Goal: Information Seeking & Learning: Find specific page/section

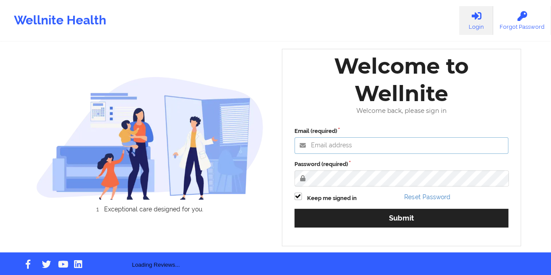
type input "[EMAIL_ADDRESS][DOMAIN_NAME]"
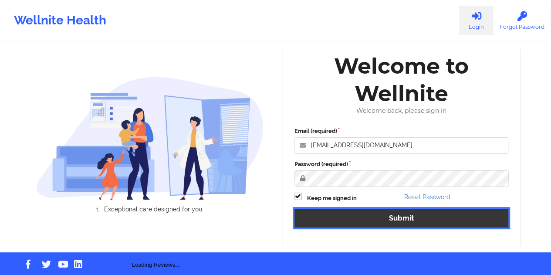
click at [373, 222] on button "Submit" at bounding box center [401, 218] width 214 height 19
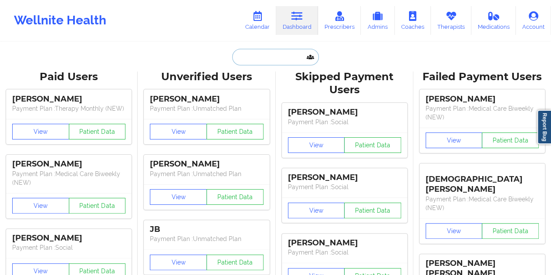
click at [252, 60] on input "text" at bounding box center [275, 57] width 86 height 17
paste input "[PERSON_NAME][EMAIL_ADDRESS][DOMAIN_NAME]"
type input "[PERSON_NAME][EMAIL_ADDRESS][DOMAIN_NAME]"
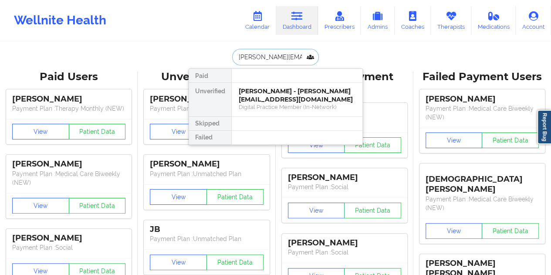
click at [277, 91] on div "[PERSON_NAME] - [PERSON_NAME][EMAIL_ADDRESS][DOMAIN_NAME]" at bounding box center [297, 95] width 117 height 16
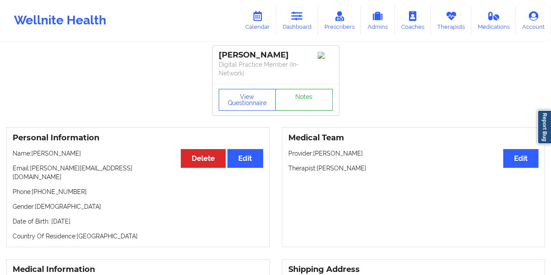
click at [302, 98] on link "Notes" at bounding box center [303, 100] width 57 height 22
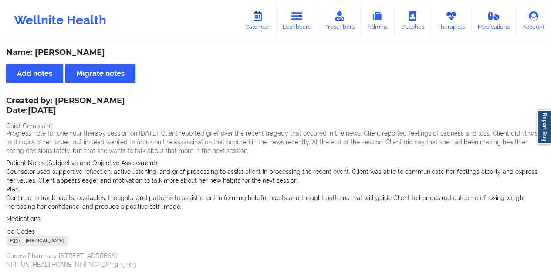
click at [87, 52] on div "Name: [PERSON_NAME]" at bounding box center [275, 52] width 539 height 10
copy div "[PERSON_NAME]"
drag, startPoint x: 56, startPoint y: 100, endPoint x: 109, endPoint y: 99, distance: 52.7
click at [109, 99] on div "Created by: [PERSON_NAME] Date: [DATE]" at bounding box center [65, 106] width 119 height 20
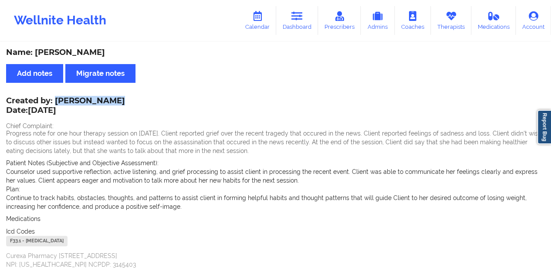
copy div "[PERSON_NAME]"
click at [298, 28] on link "Dashboard" at bounding box center [297, 20] width 42 height 29
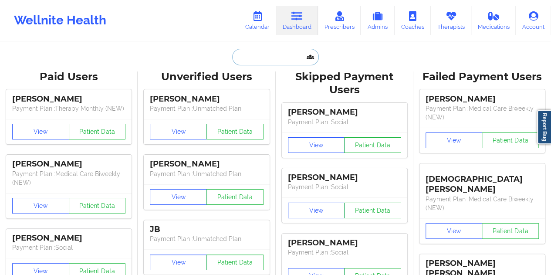
click at [273, 59] on input "text" at bounding box center [275, 57] width 86 height 17
paste input "[EMAIL_ADDRESS][DOMAIN_NAME]"
type input "[EMAIL_ADDRESS][DOMAIN_NAME]"
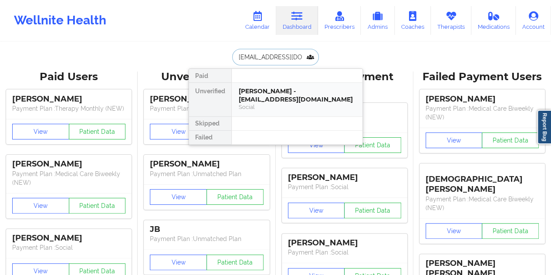
click at [269, 96] on div "[PERSON_NAME] - [EMAIL_ADDRESS][DOMAIN_NAME]" at bounding box center [297, 95] width 117 height 16
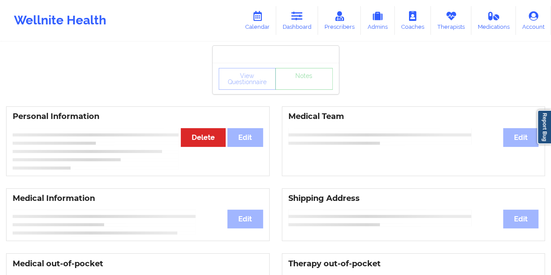
click at [300, 92] on div "View Questionnaire Notes" at bounding box center [275, 78] width 126 height 31
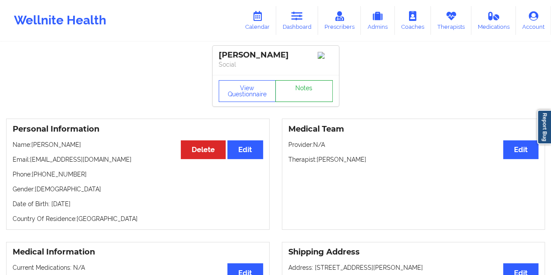
click at [300, 92] on link "Notes" at bounding box center [303, 91] width 57 height 22
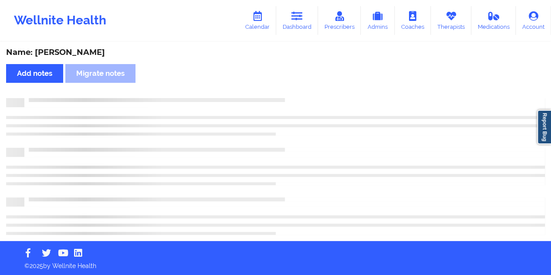
click at [76, 55] on div "Name: [PERSON_NAME]" at bounding box center [275, 52] width 539 height 10
copy div "[PERSON_NAME]"
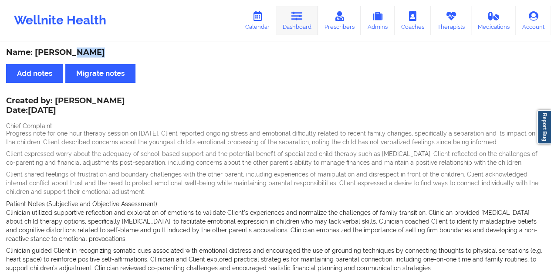
click at [307, 25] on link "Dashboard" at bounding box center [297, 20] width 42 height 29
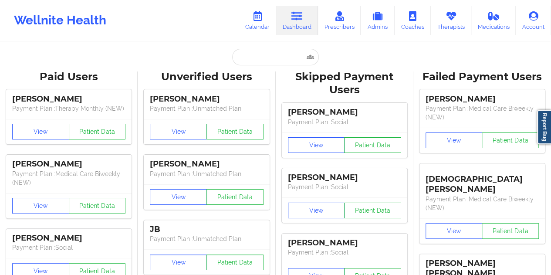
click at [258, 60] on input "text" at bounding box center [275, 57] width 86 height 17
paste input "[EMAIL_ADDRESS][DOMAIN_NAME]"
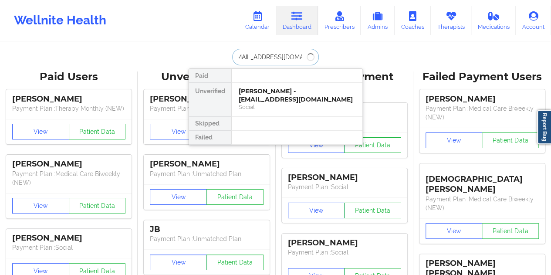
type input "[EMAIL_ADDRESS][DOMAIN_NAME]"
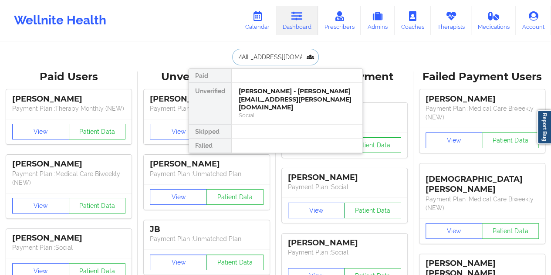
scroll to position [0, 0]
click at [280, 88] on div "[PERSON_NAME] - [PERSON_NAME][EMAIL_ADDRESS][PERSON_NAME][DOMAIN_NAME]" at bounding box center [297, 99] width 117 height 24
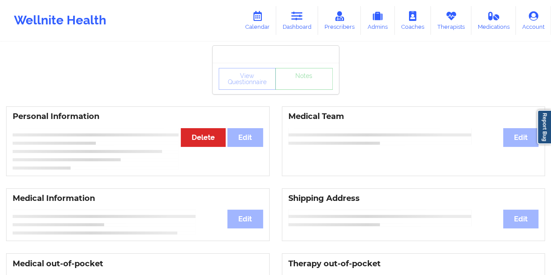
click at [294, 92] on div "View Questionnaire Notes" at bounding box center [275, 78] width 126 height 31
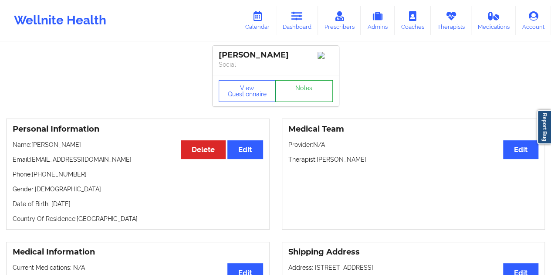
click at [294, 92] on link "Notes" at bounding box center [303, 91] width 57 height 22
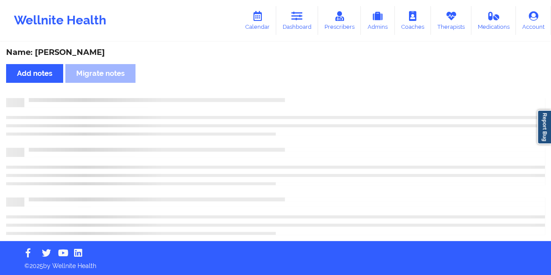
click at [81, 48] on div "Name: [PERSON_NAME]" at bounding box center [275, 52] width 539 height 10
copy div "Kayode"
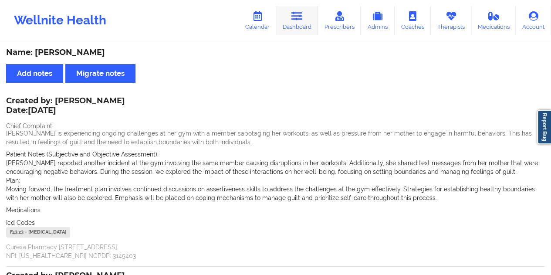
click at [293, 22] on link "Dashboard" at bounding box center [297, 20] width 42 height 29
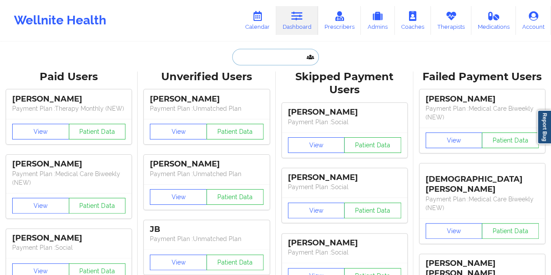
click at [281, 58] on input "text" at bounding box center [275, 57] width 86 height 17
paste input "[EMAIL_ADDRESS][DOMAIN_NAME]"
type input "[EMAIL_ADDRESS][DOMAIN_NAME]"
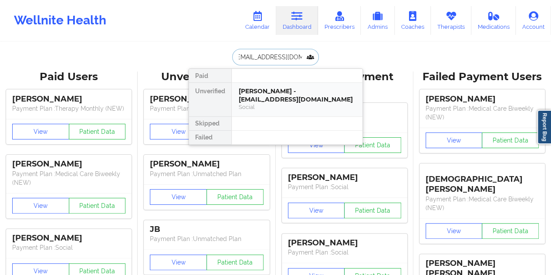
click at [280, 96] on div "[PERSON_NAME] - [EMAIL_ADDRESS][DOMAIN_NAME]" at bounding box center [297, 95] width 117 height 16
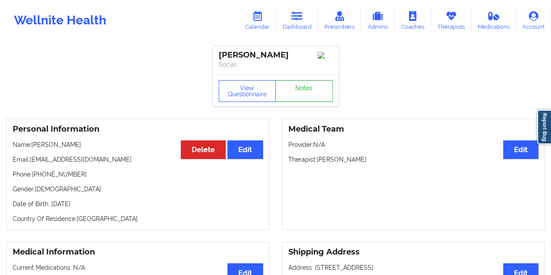
click at [288, 90] on link "Notes" at bounding box center [303, 91] width 57 height 22
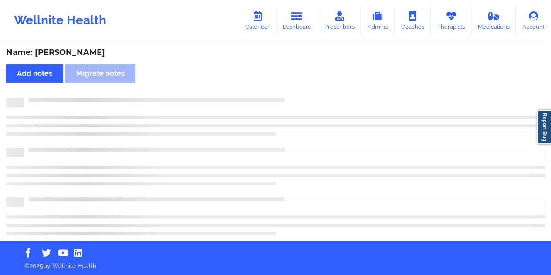
click at [84, 54] on div "Name: [PERSON_NAME]" at bounding box center [275, 52] width 539 height 10
copy div "[PERSON_NAME]"
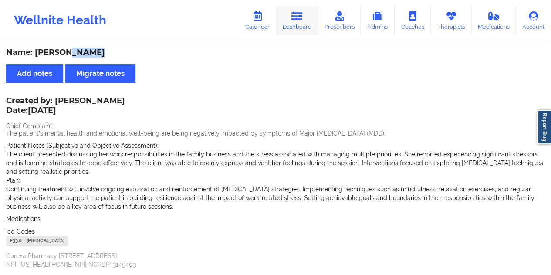
click at [313, 17] on link "Dashboard" at bounding box center [297, 20] width 42 height 29
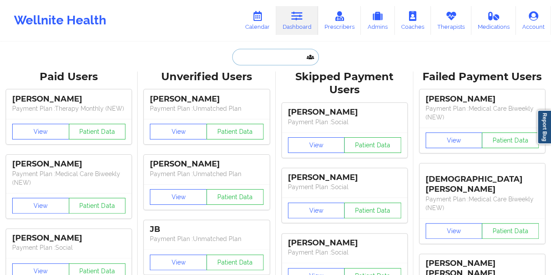
click at [273, 56] on input "text" at bounding box center [275, 57] width 86 height 17
paste input "[EMAIL_ADDRESS][DOMAIN_NAME]"
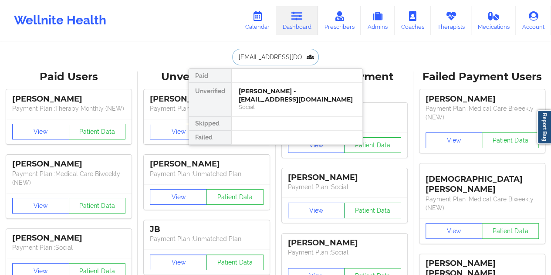
type input "[EMAIL_ADDRESS][DOMAIN_NAME]"
click at [275, 91] on div "[PERSON_NAME] - [EMAIL_ADDRESS][DOMAIN_NAME]" at bounding box center [297, 95] width 117 height 16
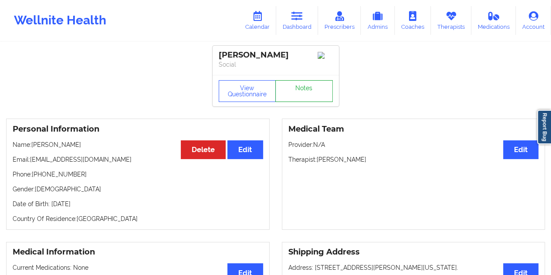
click at [299, 98] on link "Notes" at bounding box center [303, 91] width 57 height 22
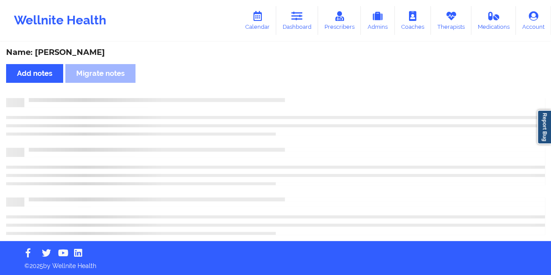
click at [67, 49] on div "Name: [PERSON_NAME]" at bounding box center [275, 52] width 539 height 10
copy div "[PERSON_NAME]"
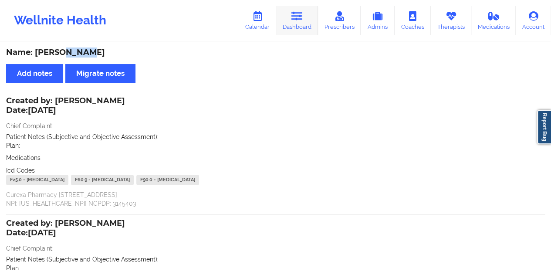
click at [306, 21] on link "Dashboard" at bounding box center [297, 20] width 42 height 29
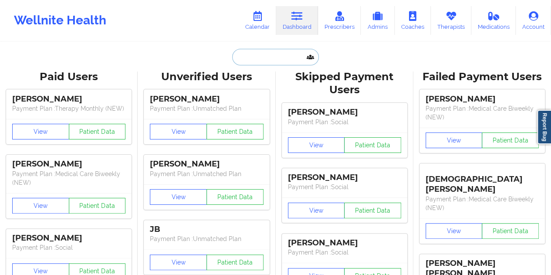
click at [271, 59] on input "text" at bounding box center [275, 57] width 86 height 17
paste input "[EMAIL_ADDRESS][DOMAIN_NAME]"
type input "[EMAIL_ADDRESS][DOMAIN_NAME]"
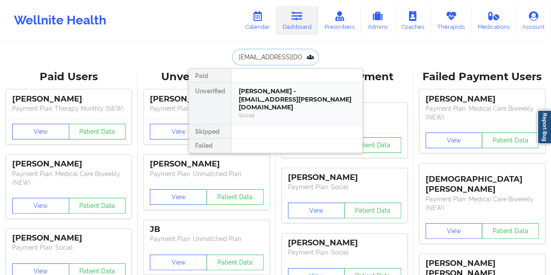
click at [305, 92] on div "[PERSON_NAME] - [EMAIL_ADDRESS][PERSON_NAME][DOMAIN_NAME]" at bounding box center [297, 99] width 117 height 24
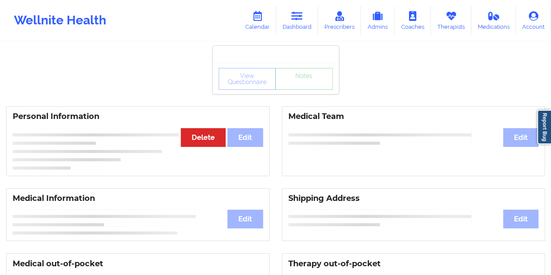
click at [305, 90] on div "View Questionnaire Notes" at bounding box center [275, 78] width 126 height 31
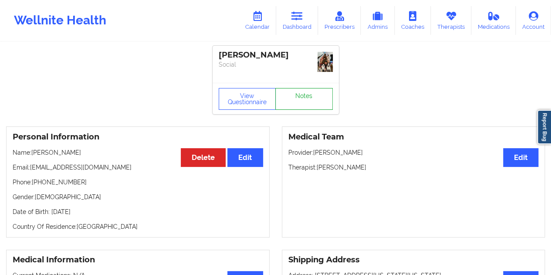
click at [306, 90] on link "Notes" at bounding box center [303, 99] width 57 height 22
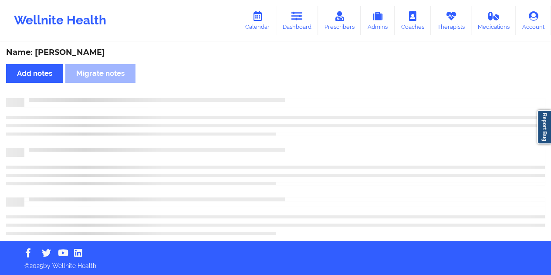
click at [77, 52] on div "Name: [PERSON_NAME]" at bounding box center [275, 52] width 539 height 10
copy div "[PERSON_NAME]"
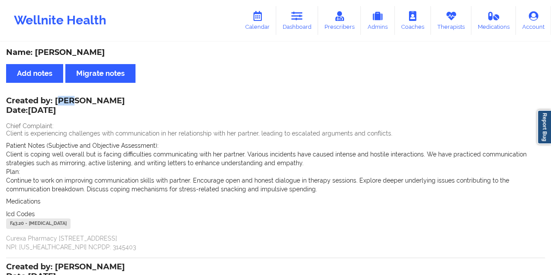
drag, startPoint x: 57, startPoint y: 100, endPoint x: 67, endPoint y: 98, distance: 10.2
click at [73, 100] on div "Created by: [PERSON_NAME] Date: [DATE]" at bounding box center [65, 106] width 119 height 20
drag, startPoint x: 57, startPoint y: 99, endPoint x: 121, endPoint y: 97, distance: 64.9
click at [121, 97] on div "Created by: [PERSON_NAME] Date: [DATE]" at bounding box center [65, 106] width 119 height 20
copy div "[PERSON_NAME]"
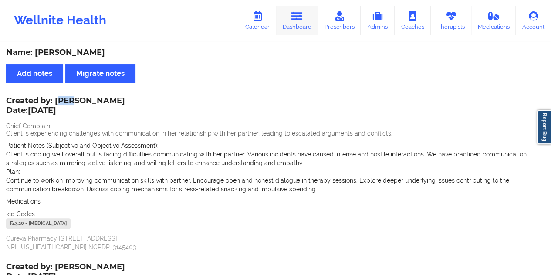
click at [302, 27] on link "Dashboard" at bounding box center [297, 20] width 42 height 29
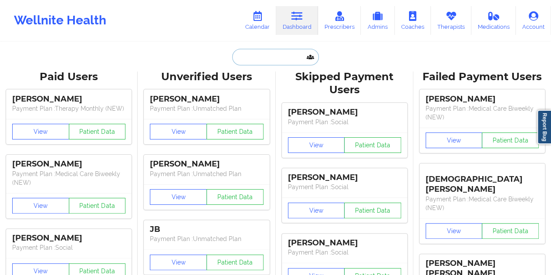
click at [286, 58] on input "text" at bounding box center [275, 57] width 86 height 17
paste input "[EMAIL_ADDRESS][DOMAIN_NAME]"
type input "[EMAIL_ADDRESS][DOMAIN_NAME]"
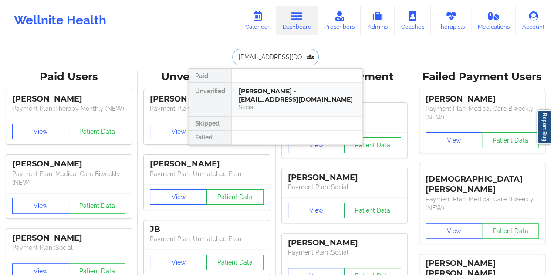
click at [270, 92] on div "[PERSON_NAME] - [EMAIL_ADDRESS][DOMAIN_NAME]" at bounding box center [297, 95] width 117 height 16
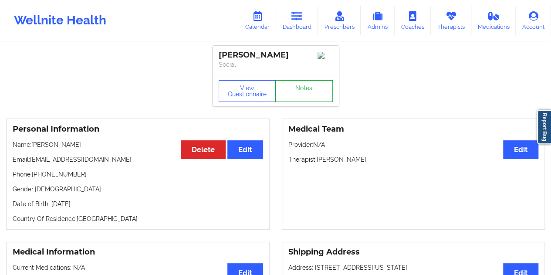
click at [292, 93] on link "Notes" at bounding box center [303, 91] width 57 height 22
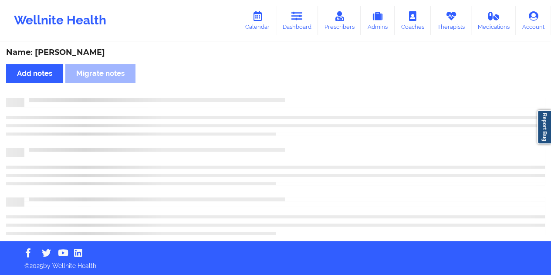
click at [79, 51] on div "Name: [PERSON_NAME]" at bounding box center [275, 52] width 539 height 10
copy div "[PERSON_NAME]"
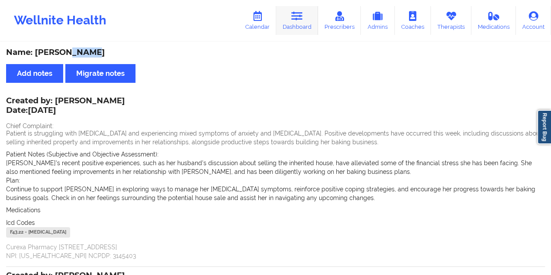
click at [307, 20] on link "Dashboard" at bounding box center [297, 20] width 42 height 29
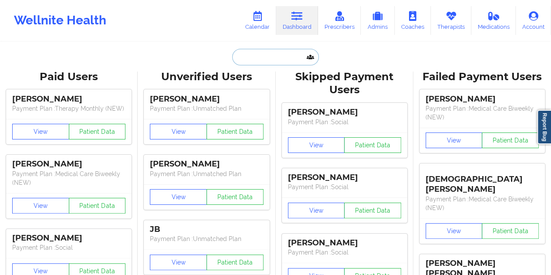
click at [281, 52] on input "text" at bounding box center [275, 57] width 86 height 17
paste input "[EMAIL_ADDRESS][DOMAIN_NAME]"
type input "[EMAIL_ADDRESS][DOMAIN_NAME]"
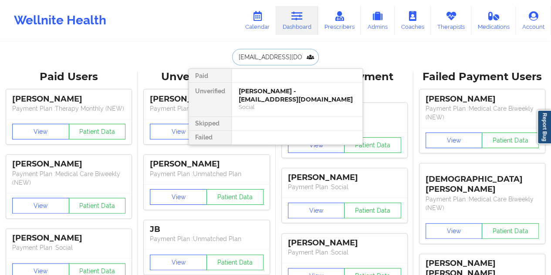
click at [281, 93] on div "[PERSON_NAME] - [EMAIL_ADDRESS][DOMAIN_NAME]" at bounding box center [297, 95] width 117 height 16
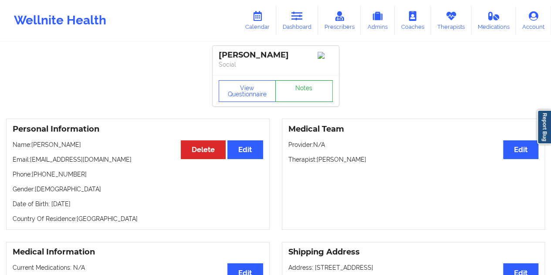
click at [293, 90] on link "Notes" at bounding box center [303, 91] width 57 height 22
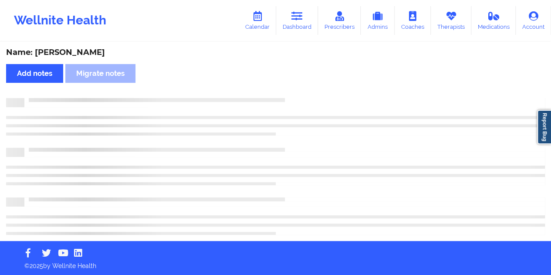
click at [91, 53] on div "Name: [PERSON_NAME]" at bounding box center [275, 52] width 539 height 10
copy div "[PERSON_NAME]"
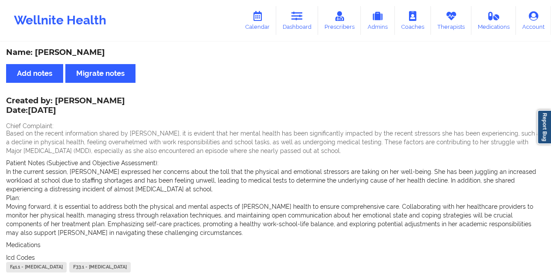
drag, startPoint x: 303, startPoint y: 40, endPoint x: 304, endPoint y: 36, distance: 4.4
click at [303, 40] on div "Wellnite Health Calendar Dashboard Prescribers Admins Coaches Therapists Medica…" at bounding box center [275, 20] width 551 height 41
click at [299, 24] on link "Dashboard" at bounding box center [297, 20] width 42 height 29
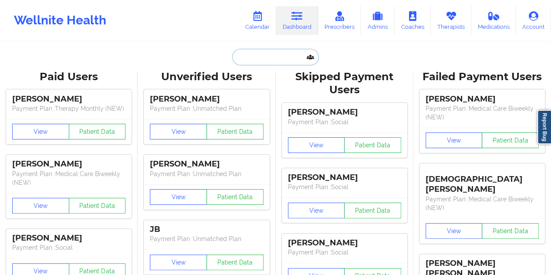
click at [278, 55] on input "text" at bounding box center [275, 57] width 86 height 17
paste input "[EMAIL_ADDRESS][DOMAIN_NAME]"
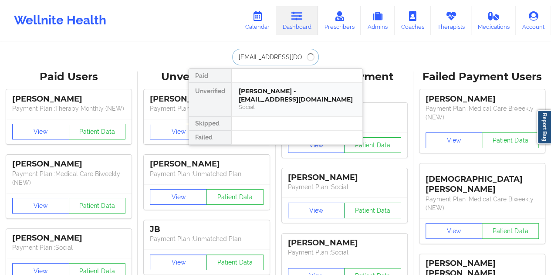
type input "[EMAIL_ADDRESS][DOMAIN_NAME]"
click at [287, 111] on div "[PERSON_NAME] - [EMAIL_ADDRESS][DOMAIN_NAME] Social" at bounding box center [297, 100] width 131 height 34
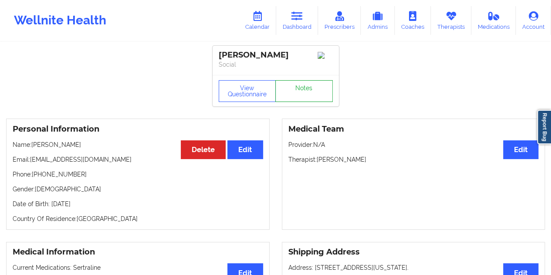
click at [301, 93] on link "Notes" at bounding box center [303, 91] width 57 height 22
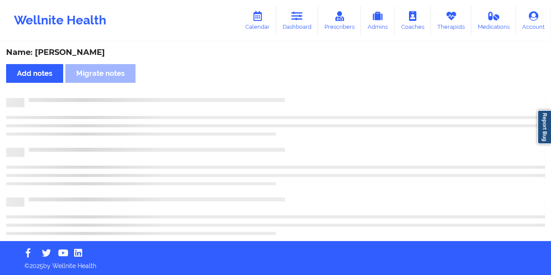
click at [92, 49] on div "Name: [PERSON_NAME]" at bounding box center [275, 52] width 539 height 10
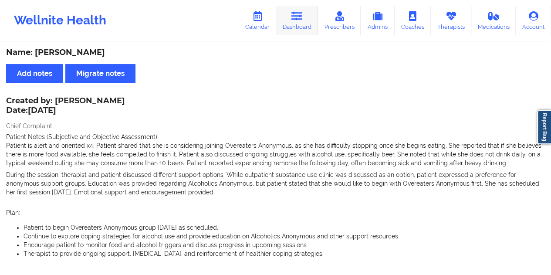
click at [302, 16] on icon at bounding box center [296, 16] width 11 height 10
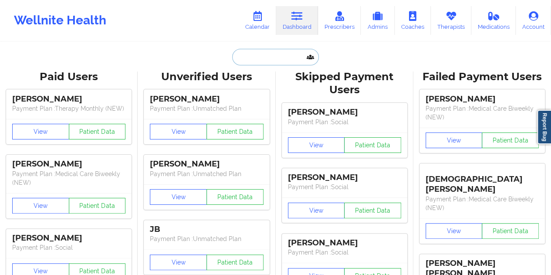
click at [262, 59] on input "text" at bounding box center [275, 57] width 86 height 17
paste input "[EMAIL_ADDRESS][DOMAIN_NAME]"
type input "[EMAIL_ADDRESS][DOMAIN_NAME]"
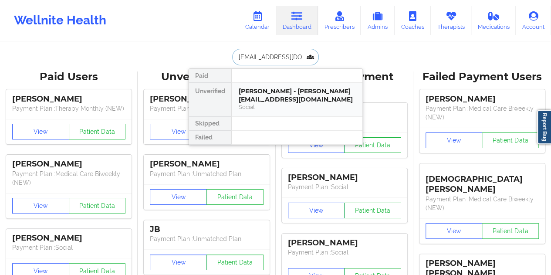
click at [281, 102] on div "[PERSON_NAME] - [PERSON_NAME][EMAIL_ADDRESS][DOMAIN_NAME]" at bounding box center [297, 95] width 117 height 16
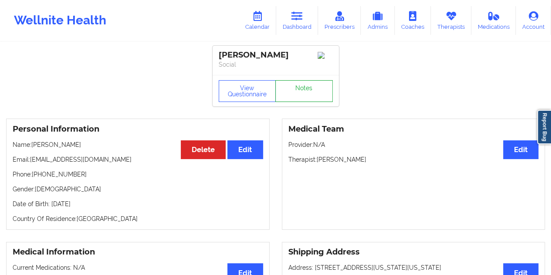
click at [301, 93] on link "Notes" at bounding box center [303, 91] width 57 height 22
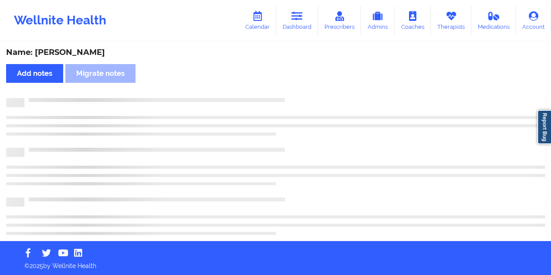
click at [78, 47] on div "Name: [PERSON_NAME] Add notes Migrate notes" at bounding box center [275, 142] width 551 height 198
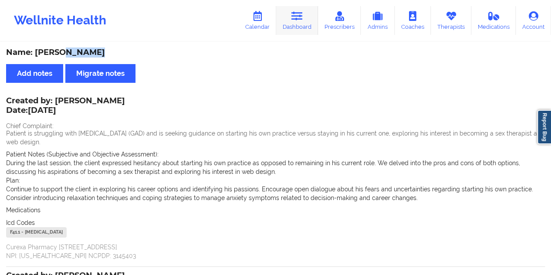
click at [304, 30] on link "Dashboard" at bounding box center [297, 20] width 42 height 29
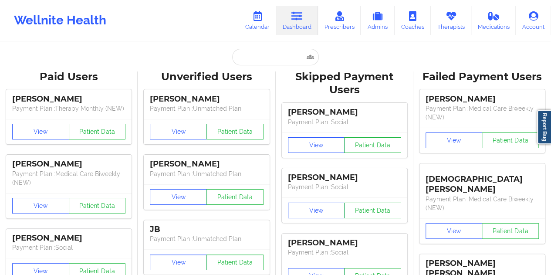
click at [263, 57] on input "text" at bounding box center [275, 57] width 86 height 17
paste input "[EMAIL_ADDRESS][DOMAIN_NAME]"
type input "[EMAIL_ADDRESS][DOMAIN_NAME]"
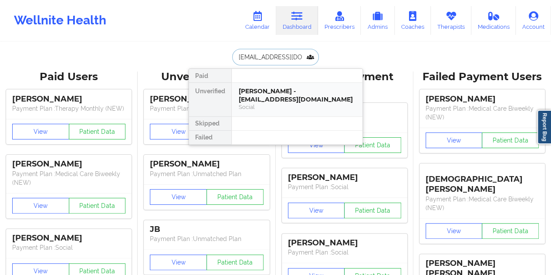
click at [280, 91] on div "[PERSON_NAME] - [EMAIL_ADDRESS][DOMAIN_NAME]" at bounding box center [297, 95] width 117 height 16
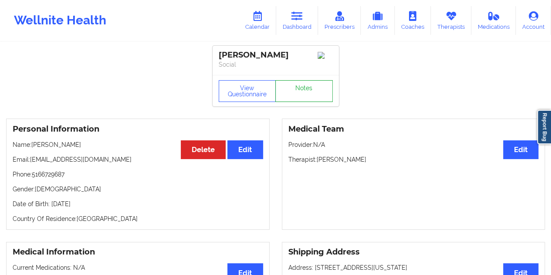
click at [296, 93] on link "Notes" at bounding box center [303, 91] width 57 height 22
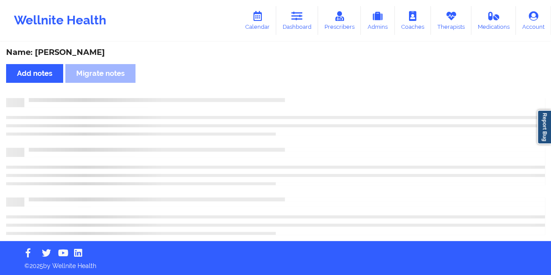
click at [77, 55] on div "Name: [PERSON_NAME]" at bounding box center [275, 52] width 539 height 10
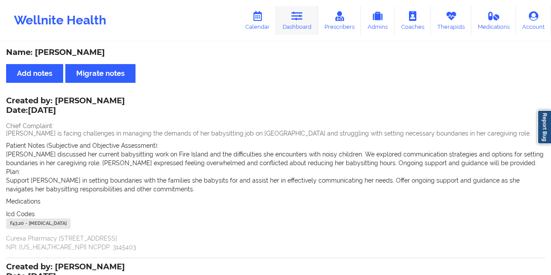
click at [295, 30] on link "Dashboard" at bounding box center [297, 20] width 42 height 29
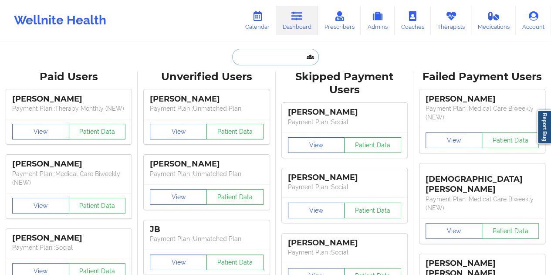
click at [272, 62] on input "text" at bounding box center [275, 57] width 86 height 17
paste input "[EMAIL_ADDRESS][DOMAIN_NAME]"
type input "[EMAIL_ADDRESS][DOMAIN_NAME]"
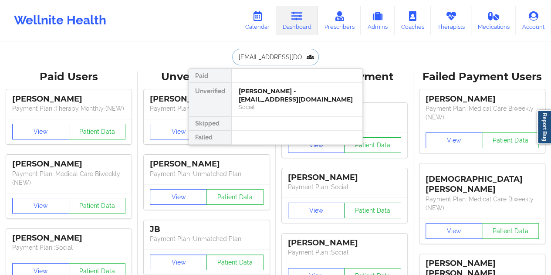
scroll to position [0, 1]
click at [288, 96] on div "[PERSON_NAME] - [EMAIL_ADDRESS][DOMAIN_NAME]" at bounding box center [297, 95] width 117 height 16
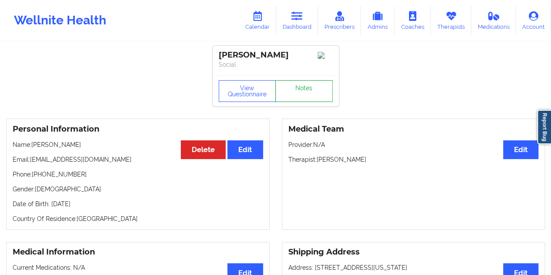
click at [303, 98] on link "Notes" at bounding box center [303, 91] width 57 height 22
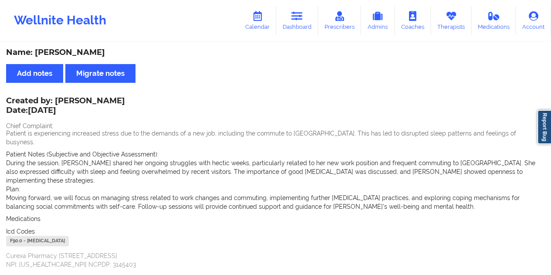
click at [93, 50] on div "Name: [PERSON_NAME]" at bounding box center [275, 52] width 539 height 10
click at [272, 57] on div "Name: [PERSON_NAME]" at bounding box center [275, 52] width 539 height 10
click at [307, 18] on link "Dashboard" at bounding box center [297, 20] width 42 height 29
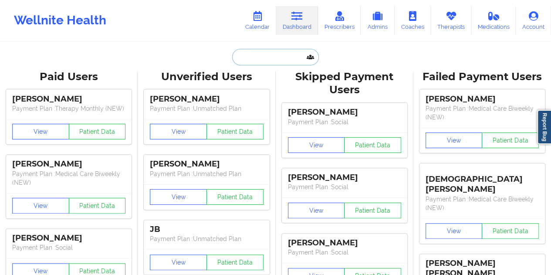
click at [273, 56] on input "text" at bounding box center [275, 57] width 86 height 17
paste input "[EMAIL_ADDRESS][DOMAIN_NAME]"
type input "[EMAIL_ADDRESS][DOMAIN_NAME]"
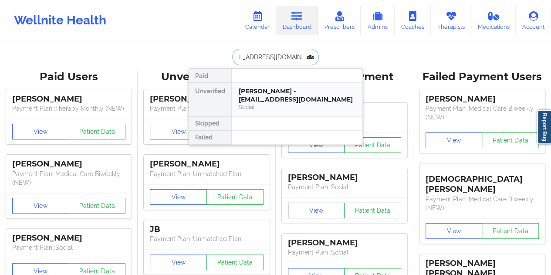
click at [279, 93] on div "[PERSON_NAME] - [EMAIL_ADDRESS][DOMAIN_NAME]" at bounding box center [297, 95] width 117 height 16
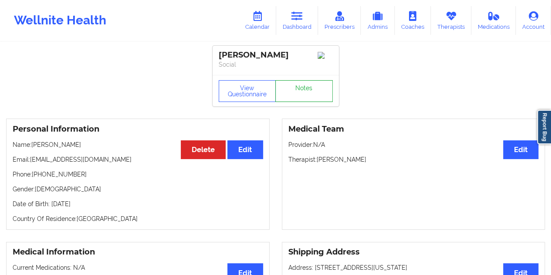
click at [288, 94] on link "Notes" at bounding box center [303, 91] width 57 height 22
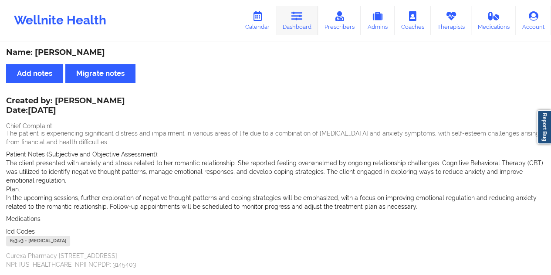
click at [299, 25] on link "Dashboard" at bounding box center [297, 20] width 42 height 29
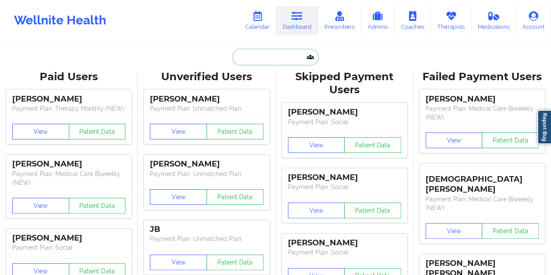
click at [269, 55] on input "text" at bounding box center [275, 57] width 86 height 17
paste input "[EMAIL_ADDRESS][DOMAIN_NAME]"
type input "[EMAIL_ADDRESS][DOMAIN_NAME]"
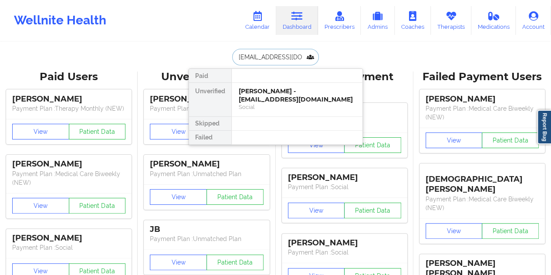
scroll to position [0, 6]
click at [264, 89] on div "[PERSON_NAME] - [EMAIL_ADDRESS][DOMAIN_NAME]" at bounding box center [297, 95] width 117 height 16
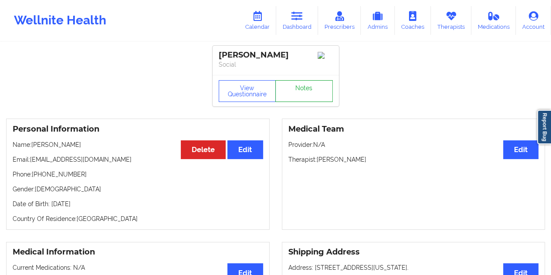
click at [297, 89] on link "Notes" at bounding box center [303, 91] width 57 height 22
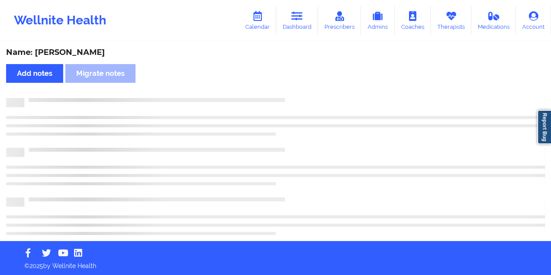
click at [83, 47] on div "Name: [PERSON_NAME]" at bounding box center [275, 52] width 539 height 10
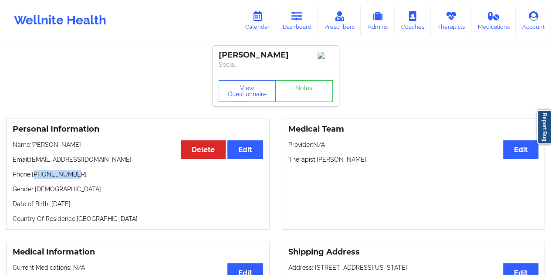
drag, startPoint x: 53, startPoint y: 176, endPoint x: 36, endPoint y: 176, distance: 17.4
click at [36, 176] on p "Phone: [PHONE_NUMBER]" at bounding box center [138, 174] width 250 height 9
drag, startPoint x: 74, startPoint y: 147, endPoint x: 33, endPoint y: 150, distance: 41.5
click at [33, 149] on p "Name: [PERSON_NAME]" at bounding box center [138, 144] width 250 height 9
drag, startPoint x: 78, startPoint y: 180, endPoint x: 36, endPoint y: 174, distance: 43.1
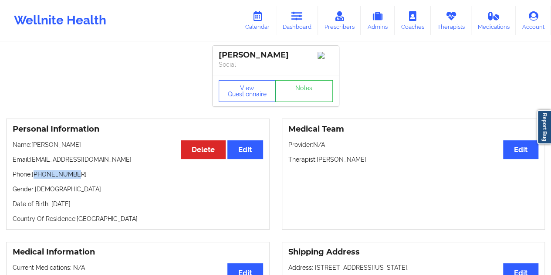
click at [36, 174] on p "Phone: [PHONE_NUMBER]" at bounding box center [138, 174] width 250 height 9
click at [307, 24] on link "Dashboard" at bounding box center [297, 20] width 42 height 29
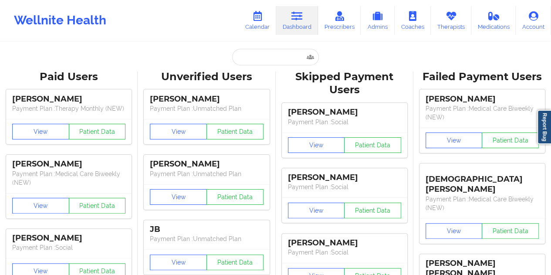
click at [254, 63] on input "text" at bounding box center [275, 57] width 86 height 17
paste input "[EMAIL_ADDRESS][DOMAIN_NAME]"
type input "[EMAIL_ADDRESS][DOMAIN_NAME]"
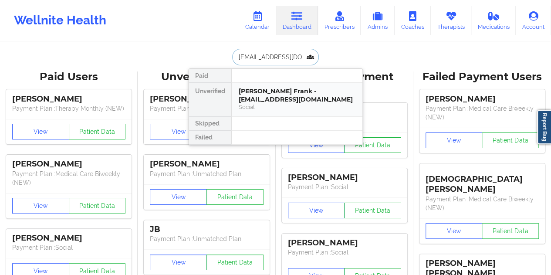
click at [289, 103] on div "Social" at bounding box center [297, 106] width 117 height 7
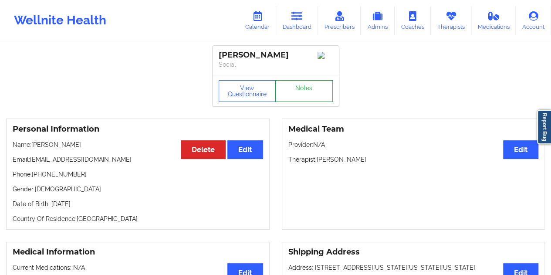
click at [302, 97] on link "Notes" at bounding box center [303, 91] width 57 height 22
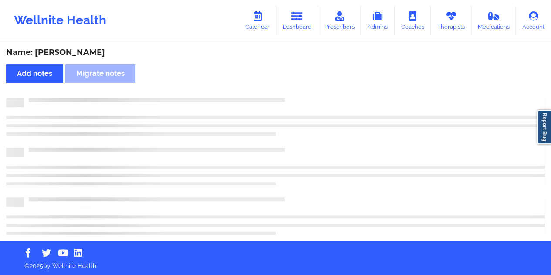
click at [71, 53] on div "Name: [PERSON_NAME]" at bounding box center [275, 52] width 539 height 10
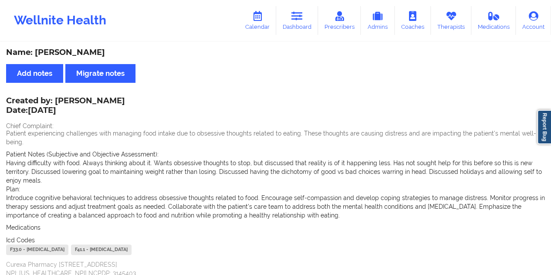
drag, startPoint x: 258, startPoint y: 66, endPoint x: 265, endPoint y: 61, distance: 8.4
click at [302, 21] on link "Dashboard" at bounding box center [297, 20] width 42 height 29
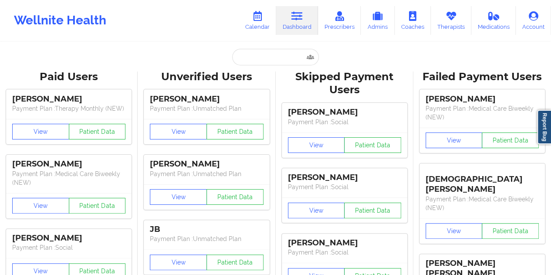
click at [260, 56] on input "text" at bounding box center [275, 57] width 86 height 17
paste input "[EMAIL_ADDRESS][DOMAIN_NAME]"
type input "[EMAIL_ADDRESS][DOMAIN_NAME]"
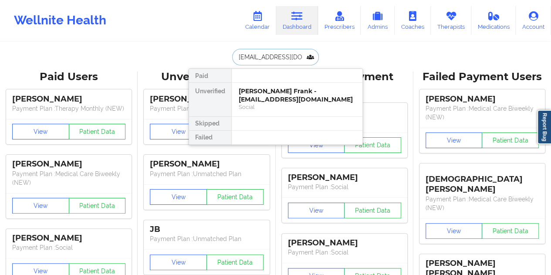
scroll to position [0, 4]
click at [287, 94] on div "[PERSON_NAME] - [EMAIL_ADDRESS][DOMAIN_NAME]" at bounding box center [297, 95] width 117 height 16
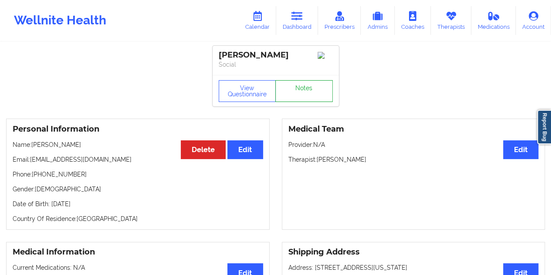
click at [297, 92] on link "Notes" at bounding box center [303, 91] width 57 height 22
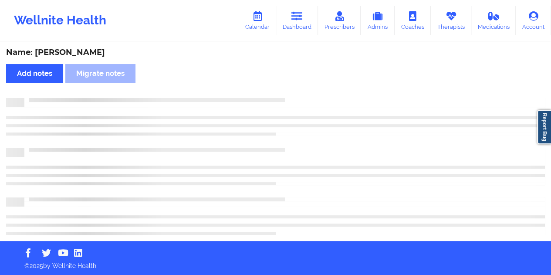
click at [85, 54] on div "Name: [PERSON_NAME]" at bounding box center [275, 52] width 539 height 10
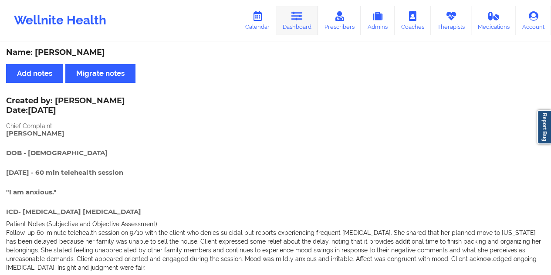
click at [297, 21] on link "Dashboard" at bounding box center [297, 20] width 42 height 29
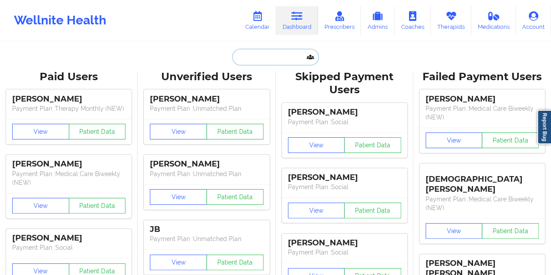
drag, startPoint x: 297, startPoint y: 21, endPoint x: 263, endPoint y: 61, distance: 51.9
click at [263, 62] on input "text" at bounding box center [275, 57] width 86 height 17
paste input "[EMAIL_ADDRESS][DOMAIN_NAME]"
type input "[EMAIL_ADDRESS][DOMAIN_NAME]"
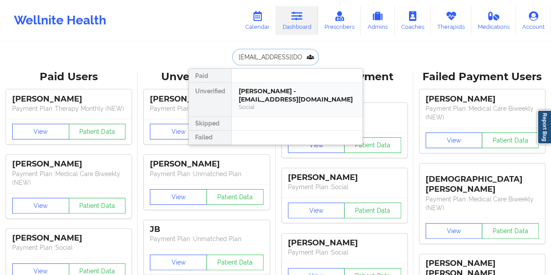
click at [265, 100] on div "[PERSON_NAME] - [EMAIL_ADDRESS][DOMAIN_NAME]" at bounding box center [297, 95] width 117 height 16
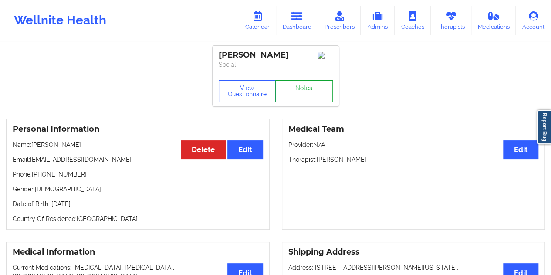
click at [294, 99] on link "Notes" at bounding box center [303, 91] width 57 height 22
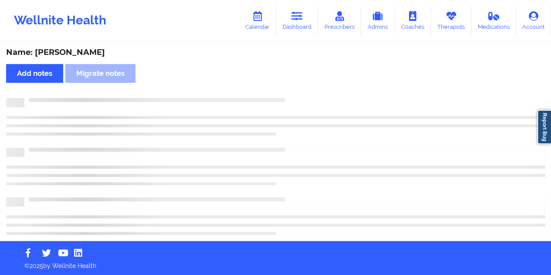
click at [88, 53] on div "Name: [PERSON_NAME]" at bounding box center [275, 52] width 539 height 10
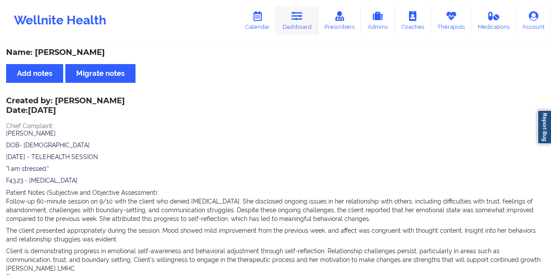
drag, startPoint x: 297, startPoint y: 22, endPoint x: 287, endPoint y: 34, distance: 15.2
click at [297, 21] on link "Dashboard" at bounding box center [297, 20] width 42 height 29
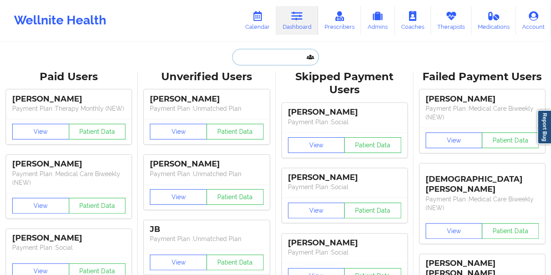
click at [259, 62] on input "text" at bounding box center [275, 57] width 86 height 17
paste input "[EMAIL_ADDRESS][DOMAIN_NAME]"
type input "[EMAIL_ADDRESS][DOMAIN_NAME]"
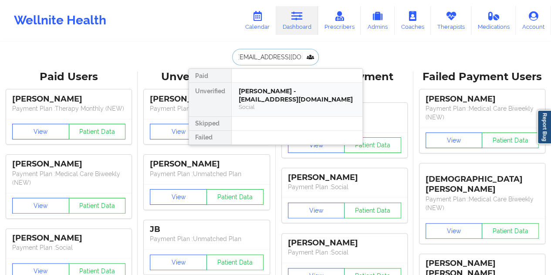
click at [274, 95] on div "[PERSON_NAME] - [EMAIL_ADDRESS][DOMAIN_NAME]" at bounding box center [297, 95] width 117 height 16
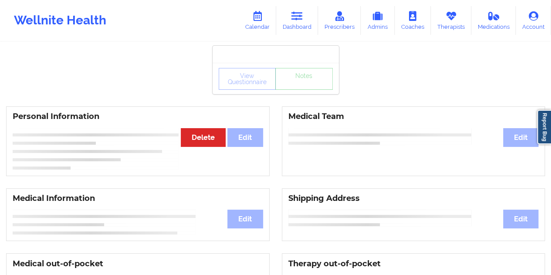
click at [303, 93] on div "View Questionnaire Notes" at bounding box center [275, 78] width 126 height 31
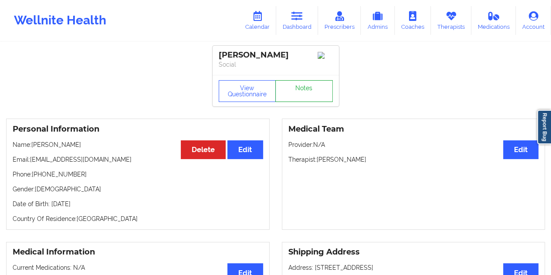
click at [303, 93] on link "Notes" at bounding box center [303, 91] width 57 height 22
drag, startPoint x: 71, startPoint y: 184, endPoint x: 36, endPoint y: 184, distance: 35.7
click at [36, 179] on p "Phone: [PHONE_NUMBER]" at bounding box center [138, 174] width 250 height 9
click at [303, 17] on icon at bounding box center [296, 16] width 11 height 10
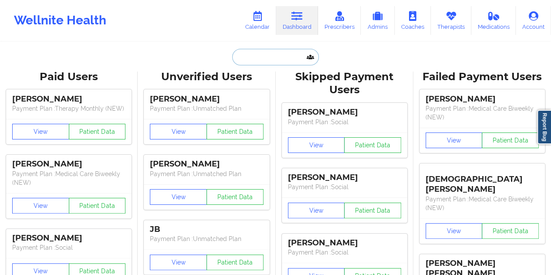
click at [263, 55] on input "text" at bounding box center [275, 57] width 86 height 17
paste input "[EMAIL_ADDRESS][DOMAIN_NAME]"
type input "[EMAIL_ADDRESS][DOMAIN_NAME]"
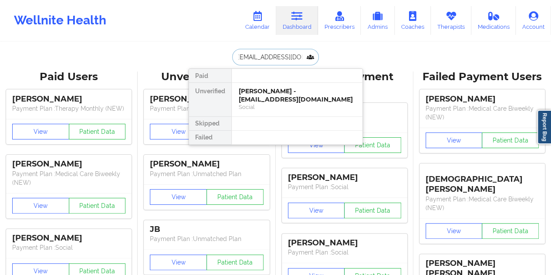
click at [304, 99] on div "[PERSON_NAME] - [EMAIL_ADDRESS][DOMAIN_NAME]" at bounding box center [297, 95] width 117 height 16
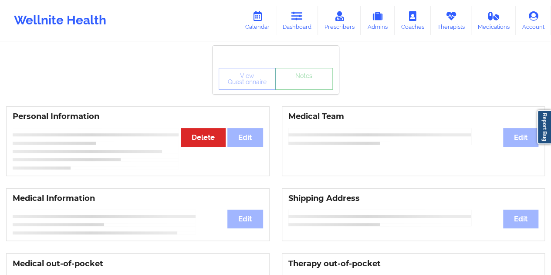
click at [298, 90] on link "Notes" at bounding box center [303, 79] width 57 height 22
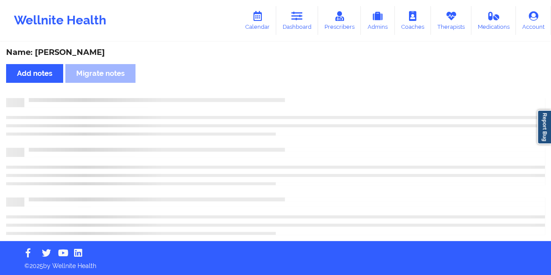
click at [71, 51] on div "Name: [PERSON_NAME]" at bounding box center [275, 52] width 539 height 10
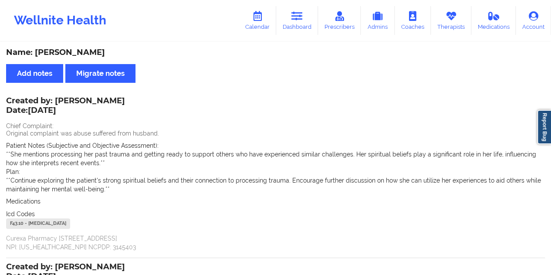
drag, startPoint x: 304, startPoint y: 35, endPoint x: 295, endPoint y: 48, distance: 16.1
click at [304, 35] on div "Wellnite Health Calendar Dashboard Prescribers Admins Coaches Therapists Medica…" at bounding box center [275, 20] width 551 height 35
click at [291, 23] on link "Dashboard" at bounding box center [297, 20] width 42 height 29
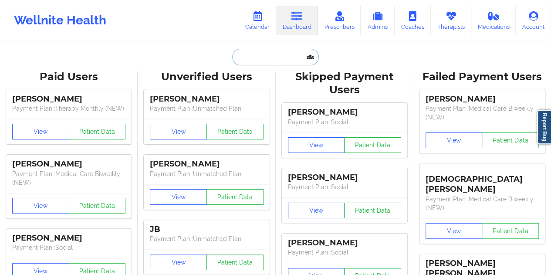
click at [265, 57] on input "text" at bounding box center [275, 57] width 86 height 17
paste input "[EMAIL_ADDRESS][DOMAIN_NAME]"
type input "[EMAIL_ADDRESS][DOMAIN_NAME]"
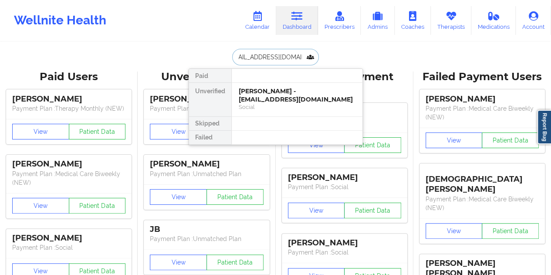
click at [267, 96] on div "[PERSON_NAME] - [EMAIL_ADDRESS][DOMAIN_NAME]" at bounding box center [297, 95] width 117 height 16
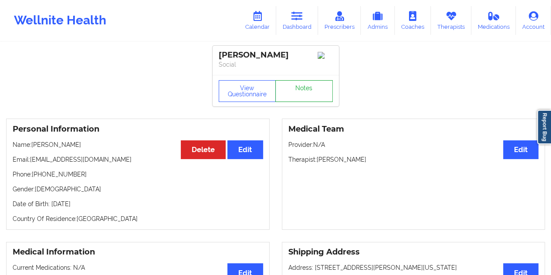
click at [315, 102] on link "Notes" at bounding box center [303, 91] width 57 height 22
drag, startPoint x: 80, startPoint y: 175, endPoint x: 36, endPoint y: 177, distance: 44.4
click at [36, 177] on p "Phone: [PHONE_NUMBER]" at bounding box center [138, 174] width 250 height 9
click at [309, 96] on link "Notes" at bounding box center [303, 91] width 57 height 22
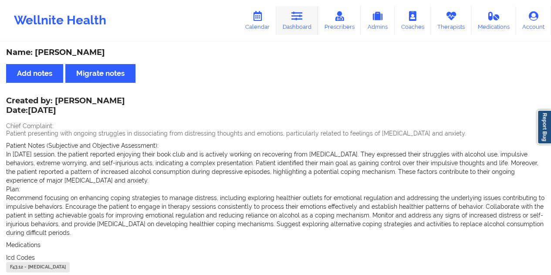
click at [300, 17] on icon at bounding box center [296, 16] width 11 height 10
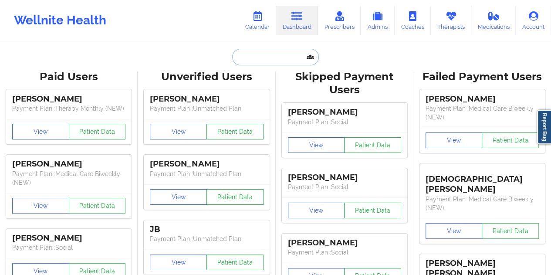
click at [275, 62] on input "text" at bounding box center [275, 57] width 86 height 17
paste input "[EMAIL_ADDRESS][DOMAIN_NAME]"
type input "[EMAIL_ADDRESS][DOMAIN_NAME]"
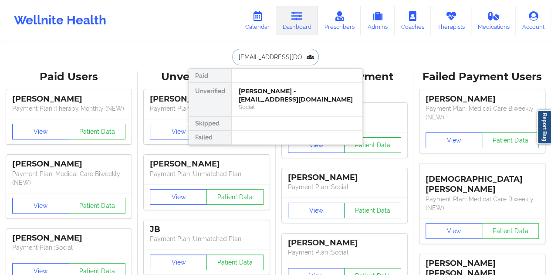
scroll to position [0, 5]
click at [275, 106] on div "Social" at bounding box center [297, 106] width 117 height 7
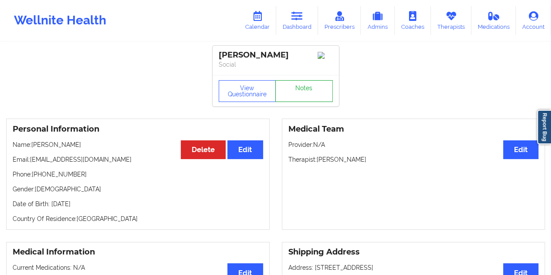
click at [304, 94] on link "Notes" at bounding box center [303, 91] width 57 height 22
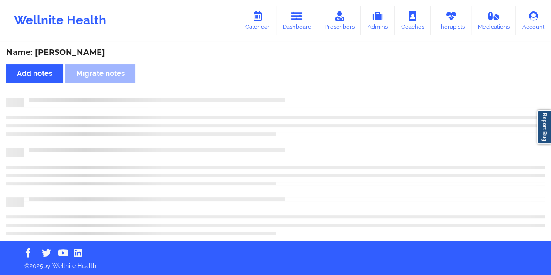
click at [87, 55] on div "Name: [PERSON_NAME]" at bounding box center [275, 52] width 539 height 10
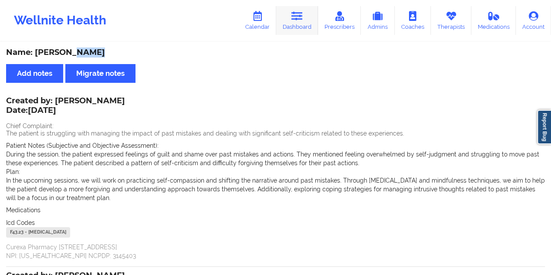
click at [300, 20] on icon at bounding box center [296, 16] width 11 height 10
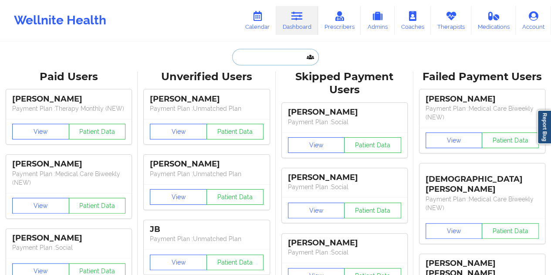
click at [268, 63] on input "text" at bounding box center [275, 57] width 86 height 17
paste input "[EMAIL_ADDRESS][DOMAIN_NAME]"
type input "[EMAIL_ADDRESS][DOMAIN_NAME]"
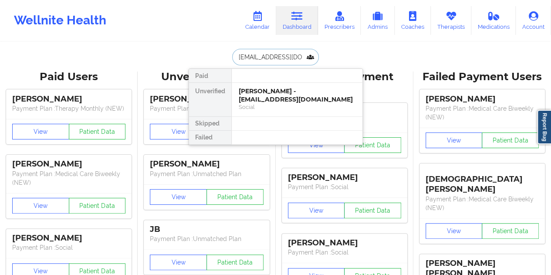
scroll to position [0, 6]
click at [272, 100] on div "Oluwadara Durosomo - [EMAIL_ADDRESS][DOMAIN_NAME]" at bounding box center [297, 95] width 117 height 16
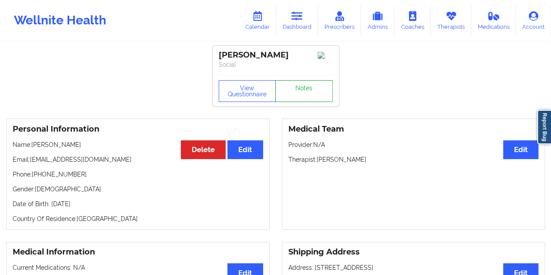
click at [306, 86] on link "Notes" at bounding box center [303, 91] width 57 height 22
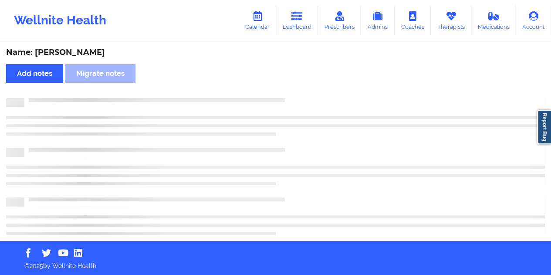
click at [101, 51] on div "Name: [PERSON_NAME]" at bounding box center [275, 52] width 539 height 10
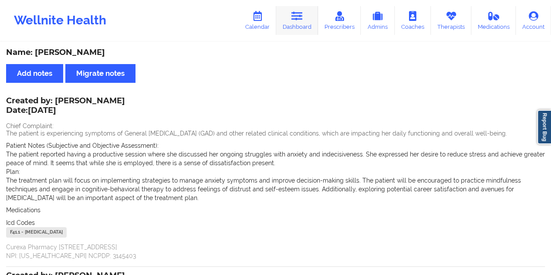
click at [300, 24] on link "Dashboard" at bounding box center [297, 20] width 42 height 29
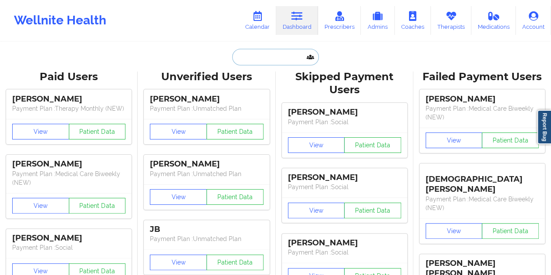
click at [271, 61] on input "text" at bounding box center [275, 57] width 86 height 17
paste input "[EMAIL_ADDRESS][DOMAIN_NAME]"
type input "[EMAIL_ADDRESS][DOMAIN_NAME]"
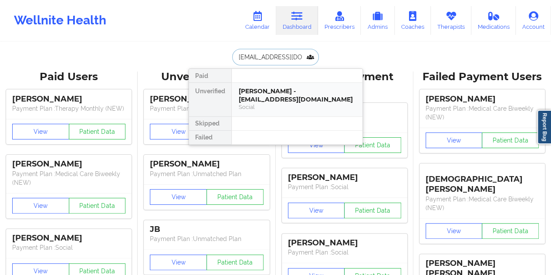
click at [280, 101] on div "[PERSON_NAME] - [EMAIL_ADDRESS][DOMAIN_NAME]" at bounding box center [297, 95] width 117 height 16
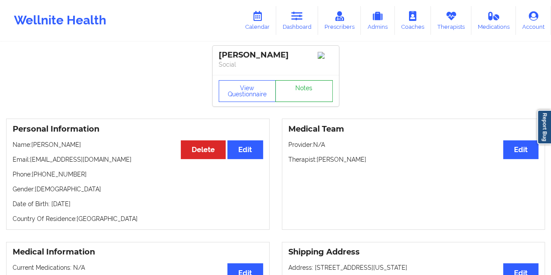
click at [300, 91] on link "Notes" at bounding box center [303, 91] width 57 height 22
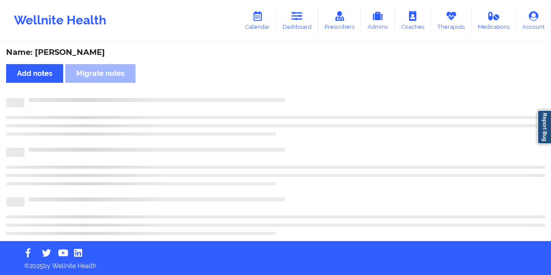
click at [93, 52] on div "Name: [PERSON_NAME]" at bounding box center [275, 52] width 539 height 10
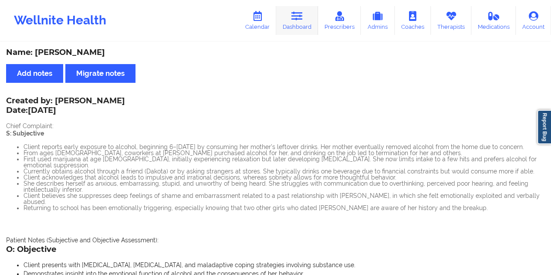
click at [299, 19] on icon at bounding box center [296, 16] width 11 height 10
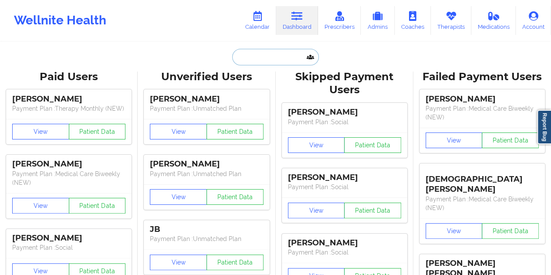
click at [293, 55] on input "text" at bounding box center [275, 57] width 86 height 17
paste input "[EMAIL_ADDRESS][DOMAIN_NAME]"
type input "[EMAIL_ADDRESS][DOMAIN_NAME]"
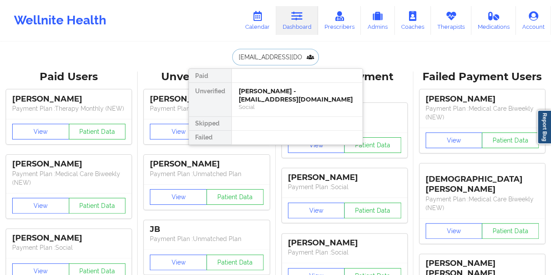
click at [282, 103] on div "Social" at bounding box center [297, 106] width 117 height 7
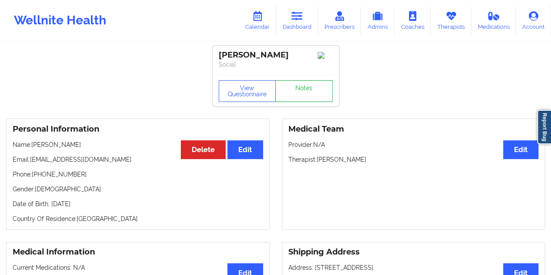
click at [295, 92] on link "Notes" at bounding box center [303, 91] width 57 height 22
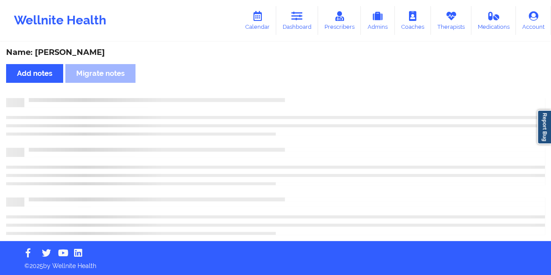
click at [72, 46] on div "Name: [PERSON_NAME] Add notes Migrate notes" at bounding box center [275, 142] width 551 height 198
click at [72, 51] on div "Name: [PERSON_NAME]" at bounding box center [275, 52] width 539 height 10
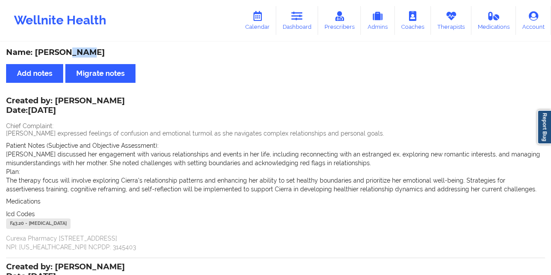
click at [302, 24] on link "Dashboard" at bounding box center [297, 20] width 42 height 29
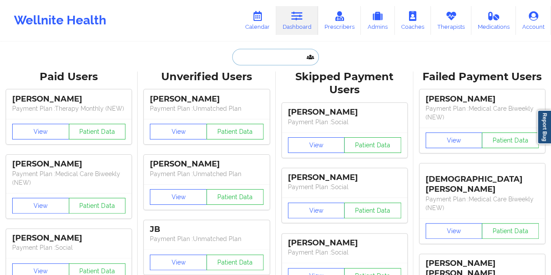
click at [275, 57] on input "text" at bounding box center [275, 57] width 86 height 17
paste input "[EMAIL_ADDRESS][DOMAIN_NAME]"
type input "[EMAIL_ADDRESS][DOMAIN_NAME]"
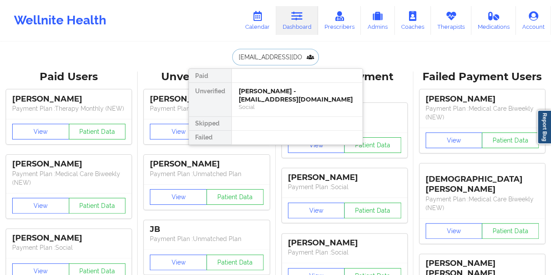
scroll to position [0, 1]
click at [311, 94] on div "[PERSON_NAME] - [EMAIL_ADDRESS][DOMAIN_NAME]" at bounding box center [297, 95] width 117 height 16
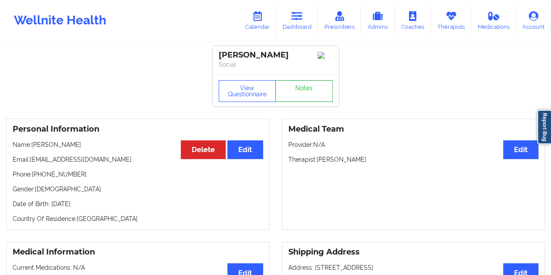
click at [310, 89] on link "Notes" at bounding box center [303, 91] width 57 height 22
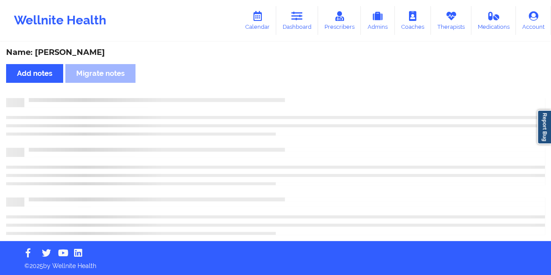
click at [75, 57] on div "Name: [PERSON_NAME]" at bounding box center [275, 52] width 539 height 10
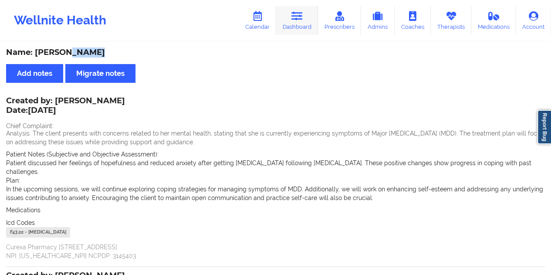
click at [291, 34] on link "Dashboard" at bounding box center [297, 20] width 42 height 29
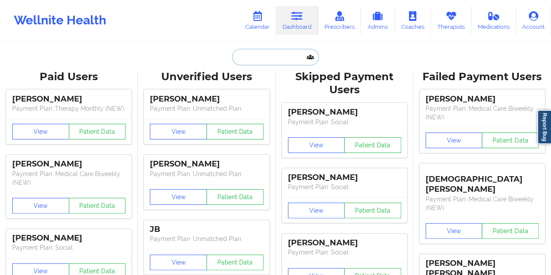
click at [271, 53] on input "text" at bounding box center [275, 57] width 86 height 17
paste input "[EMAIL_ADDRESS][DOMAIN_NAME]"
type input "[EMAIL_ADDRESS][DOMAIN_NAME]"
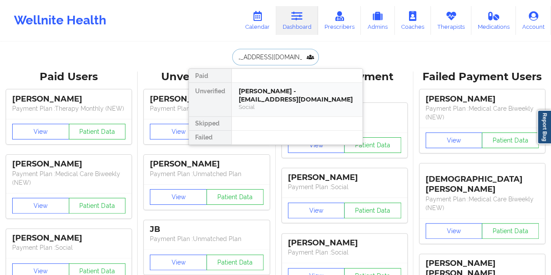
click at [271, 99] on div "[PERSON_NAME] - [EMAIL_ADDRESS][DOMAIN_NAME]" at bounding box center [297, 95] width 117 height 16
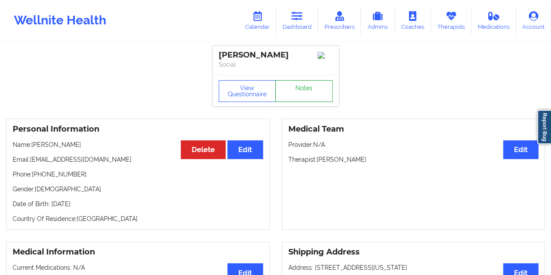
click at [298, 92] on link "Notes" at bounding box center [303, 91] width 57 height 22
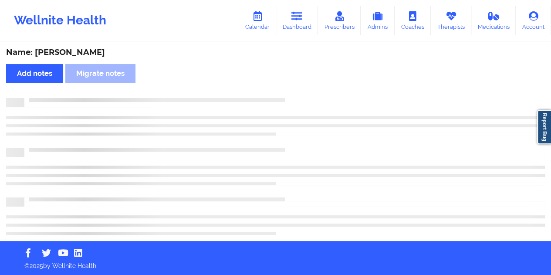
click at [91, 52] on div "Name: [PERSON_NAME]" at bounding box center [275, 52] width 539 height 10
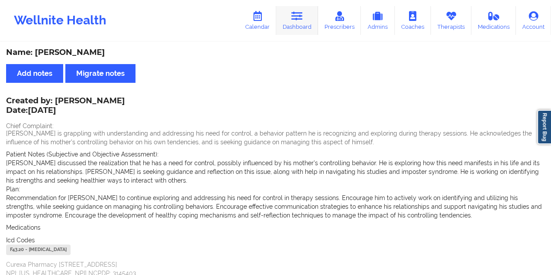
drag, startPoint x: 298, startPoint y: 8, endPoint x: 297, endPoint y: 28, distance: 20.1
click at [298, 8] on link "Dashboard" at bounding box center [297, 20] width 42 height 29
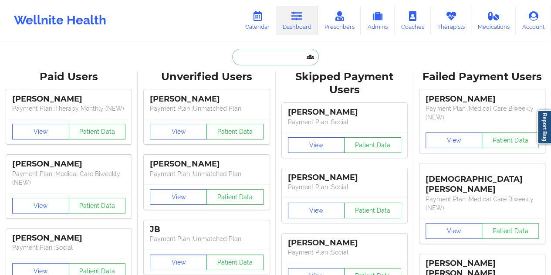
click at [255, 60] on input "text" at bounding box center [275, 57] width 86 height 17
paste input "[EMAIL_ADDRESS][DOMAIN_NAME]"
type input "[EMAIL_ADDRESS][DOMAIN_NAME]"
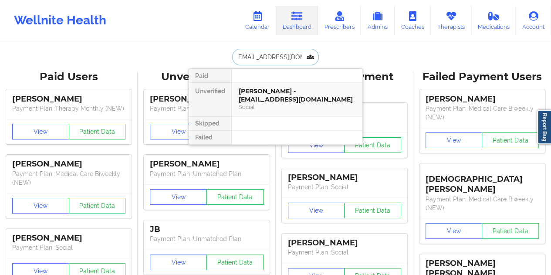
click at [272, 96] on div "[PERSON_NAME] - [EMAIL_ADDRESS][DOMAIN_NAME]" at bounding box center [297, 95] width 117 height 16
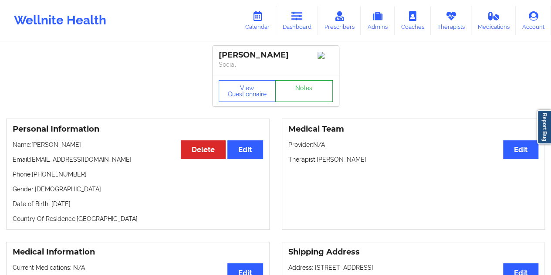
click at [296, 91] on link "Notes" at bounding box center [303, 91] width 57 height 22
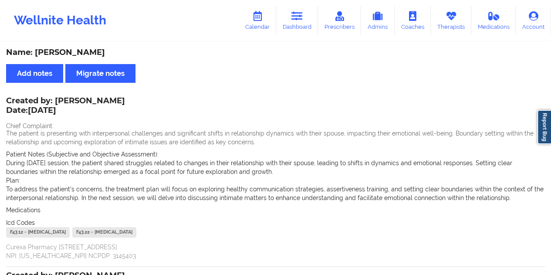
drag, startPoint x: 304, startPoint y: 33, endPoint x: 298, endPoint y: 38, distance: 8.0
click at [304, 33] on link "Dashboard" at bounding box center [297, 20] width 42 height 29
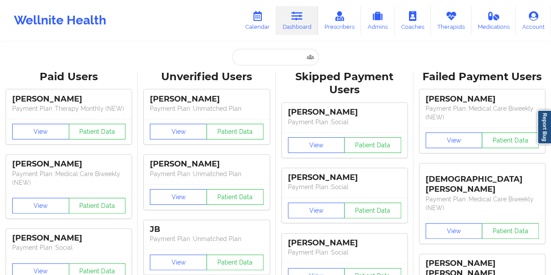
click at [274, 54] on input "text" at bounding box center [275, 57] width 86 height 17
paste input "[EMAIL_ADDRESS][DOMAIN_NAME]"
type input "[EMAIL_ADDRESS][DOMAIN_NAME]"
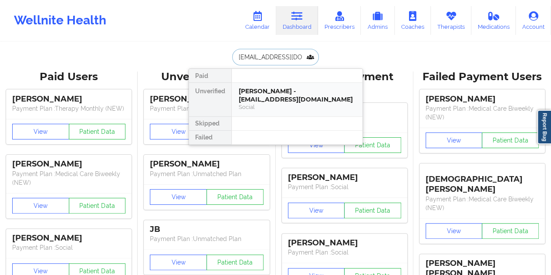
click at [283, 91] on div "[PERSON_NAME] - [EMAIL_ADDRESS][DOMAIN_NAME]" at bounding box center [297, 95] width 117 height 16
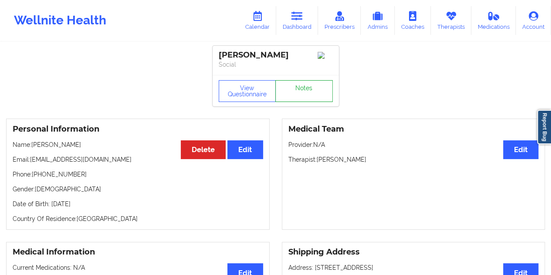
click at [312, 96] on link "Notes" at bounding box center [303, 91] width 57 height 22
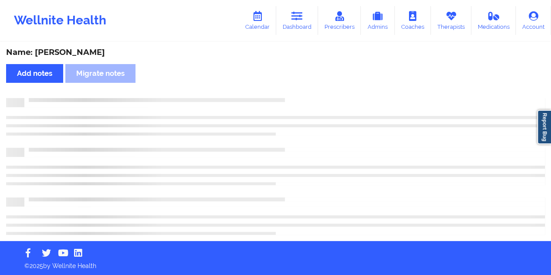
click at [65, 53] on div "Name: [PERSON_NAME]" at bounding box center [275, 52] width 539 height 10
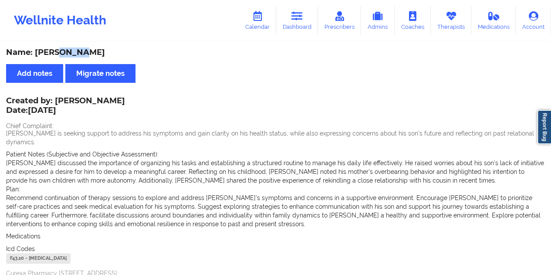
drag, startPoint x: 293, startPoint y: 18, endPoint x: 293, endPoint y: 40, distance: 21.8
click at [293, 17] on icon at bounding box center [296, 16] width 11 height 10
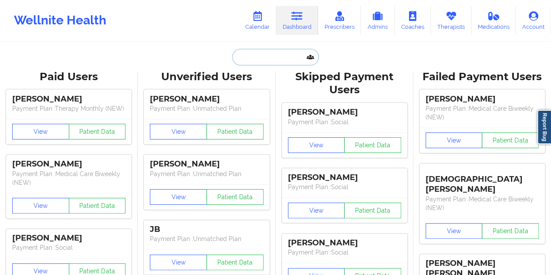
click at [269, 60] on input "text" at bounding box center [275, 57] width 86 height 17
paste input "[EMAIL_ADDRESS][DOMAIN_NAME]"
type input "[EMAIL_ADDRESS][DOMAIN_NAME]"
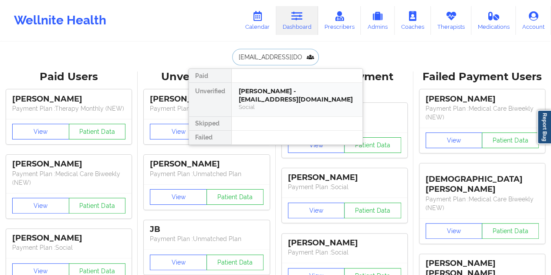
click at [260, 100] on div "[PERSON_NAME] - [EMAIL_ADDRESS][DOMAIN_NAME]" at bounding box center [297, 95] width 117 height 16
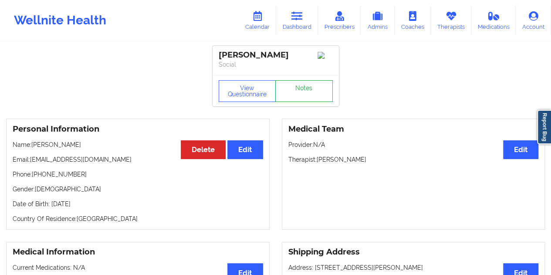
click at [302, 88] on link "Notes" at bounding box center [303, 91] width 57 height 22
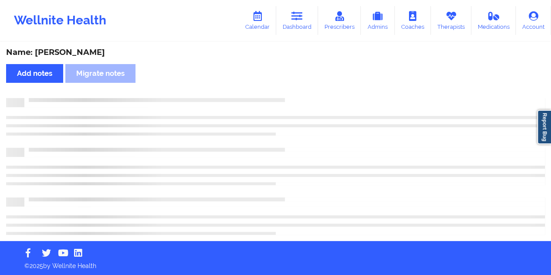
click at [96, 53] on div "Name: [PERSON_NAME]" at bounding box center [275, 52] width 539 height 10
click at [96, 52] on div "Name: [PERSON_NAME]" at bounding box center [275, 52] width 539 height 10
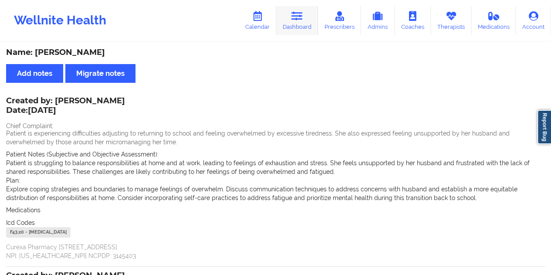
click at [291, 22] on link "Dashboard" at bounding box center [297, 20] width 42 height 29
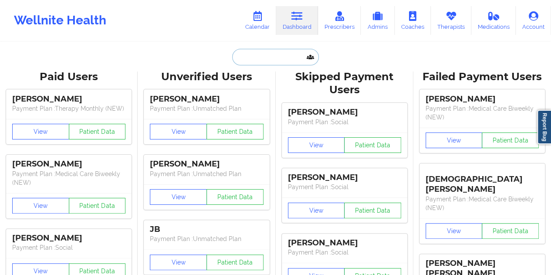
click at [264, 60] on input "text" at bounding box center [275, 57] width 86 height 17
paste input "[EMAIL_ADDRESS][DOMAIN_NAME]"
type input "[EMAIL_ADDRESS][DOMAIN_NAME]"
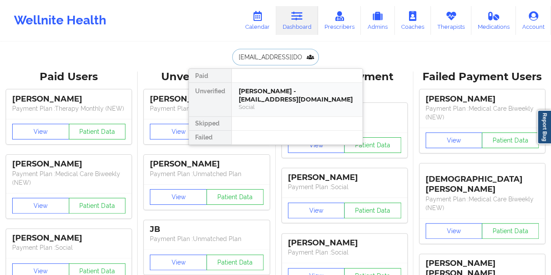
click at [274, 95] on div "[PERSON_NAME] - [EMAIL_ADDRESS][DOMAIN_NAME]" at bounding box center [297, 95] width 117 height 16
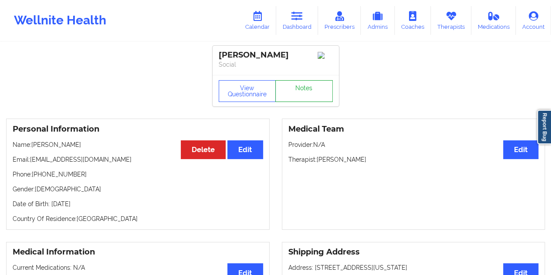
click at [297, 94] on link "Notes" at bounding box center [303, 91] width 57 height 22
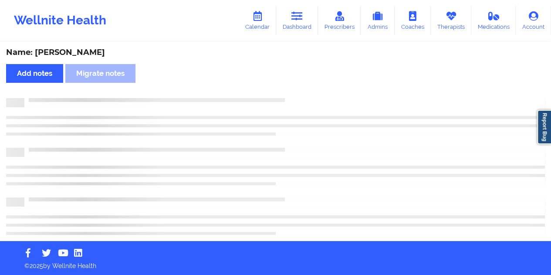
click at [77, 52] on div "Name: [PERSON_NAME]" at bounding box center [275, 52] width 539 height 10
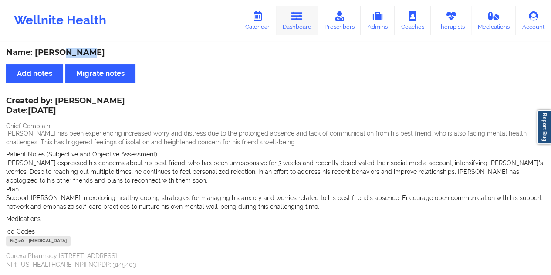
click at [303, 20] on icon at bounding box center [296, 16] width 11 height 10
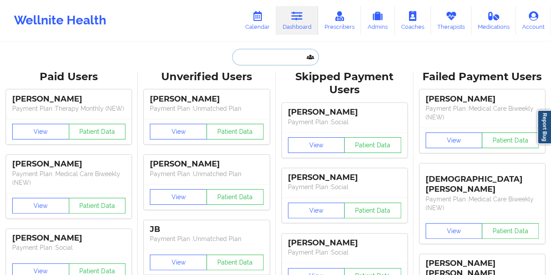
click at [257, 63] on input "text" at bounding box center [275, 57] width 86 height 17
paste input "[EMAIL_ADDRESS][DOMAIN_NAME]"
type input "[EMAIL_ADDRESS][DOMAIN_NAME]"
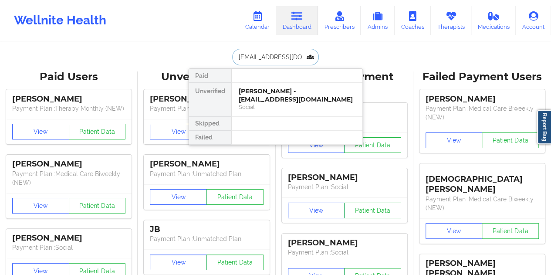
scroll to position [0, 3]
click at [291, 104] on div "Social" at bounding box center [297, 106] width 117 height 7
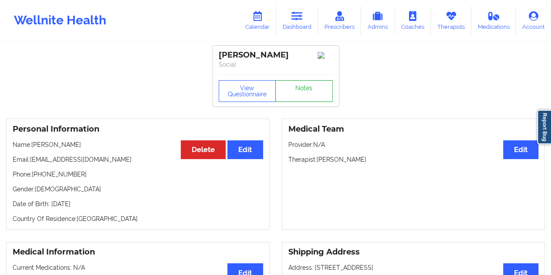
click at [300, 88] on link "Notes" at bounding box center [303, 91] width 57 height 22
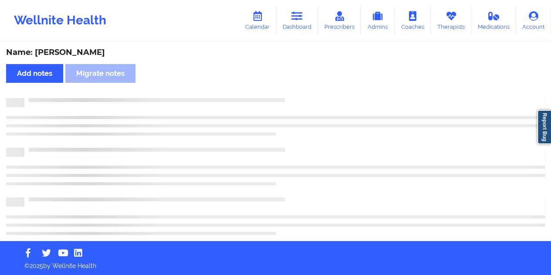
click at [64, 51] on div "Name: [PERSON_NAME]" at bounding box center [275, 52] width 539 height 10
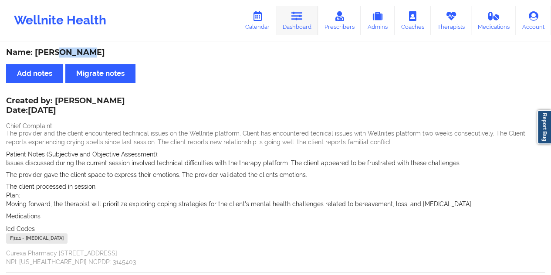
click at [302, 20] on icon at bounding box center [296, 16] width 11 height 10
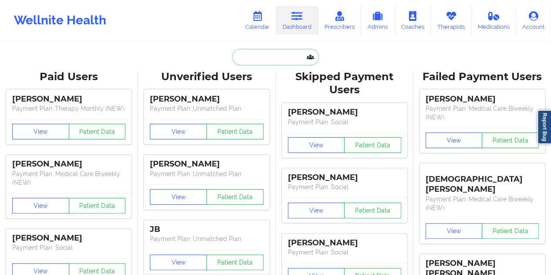
drag, startPoint x: 302, startPoint y: 20, endPoint x: 262, endPoint y: 60, distance: 56.7
click at [262, 60] on input "text" at bounding box center [275, 57] width 86 height 17
paste input "[EMAIL_ADDRESS][DOMAIN_NAME]"
type input "[EMAIL_ADDRESS][DOMAIN_NAME]"
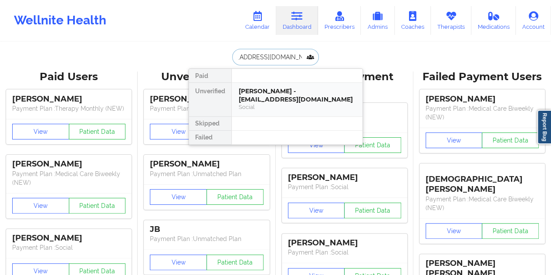
click at [287, 109] on div "Social" at bounding box center [297, 106] width 117 height 7
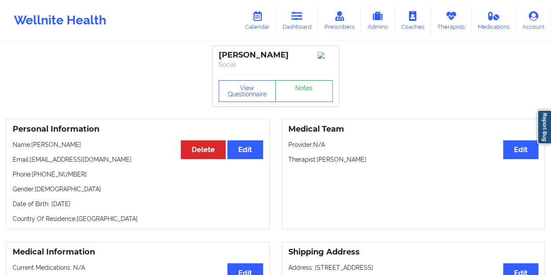
click at [301, 97] on link "Notes" at bounding box center [303, 91] width 57 height 22
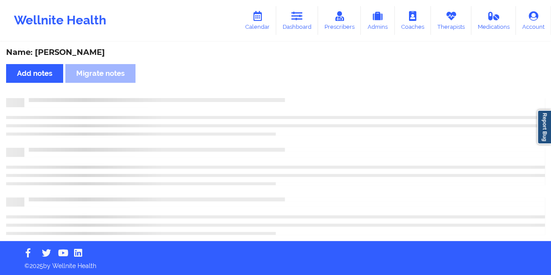
click at [71, 50] on div "Name: [PERSON_NAME]" at bounding box center [275, 52] width 539 height 10
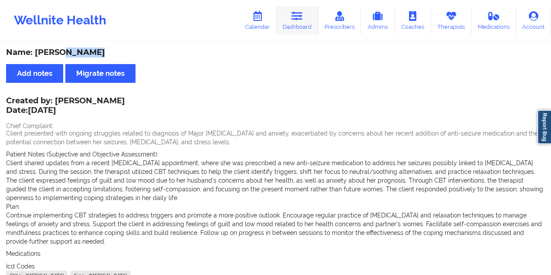
click at [311, 23] on link "Dashboard" at bounding box center [297, 20] width 42 height 29
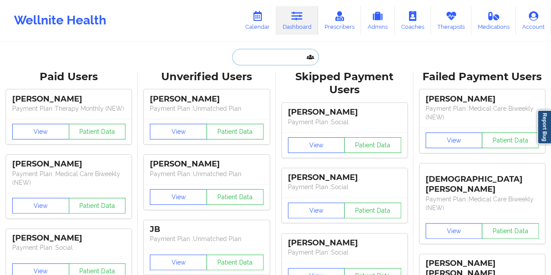
click at [270, 64] on input "text" at bounding box center [275, 57] width 86 height 17
paste input "[EMAIL_ADDRESS][DOMAIN_NAME]"
type input "[EMAIL_ADDRESS][DOMAIN_NAME]"
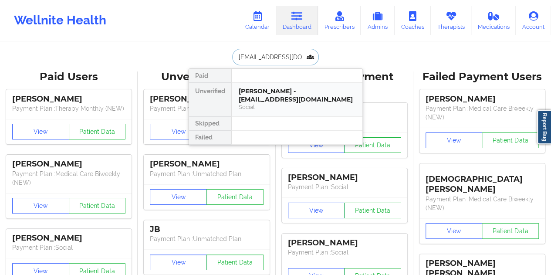
click at [290, 98] on div "[PERSON_NAME] - [EMAIL_ADDRESS][DOMAIN_NAME]" at bounding box center [297, 95] width 117 height 16
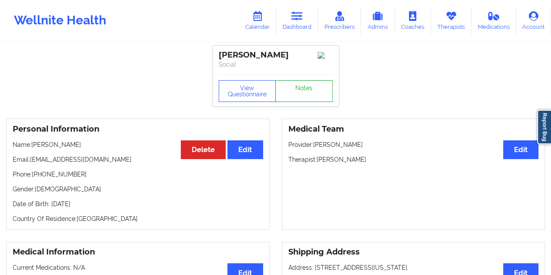
click at [302, 92] on link "Notes" at bounding box center [303, 91] width 57 height 22
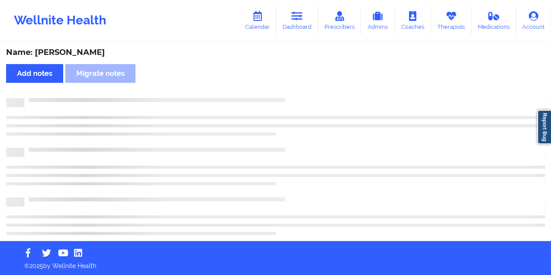
click at [69, 54] on div "Name: [PERSON_NAME]" at bounding box center [275, 52] width 539 height 10
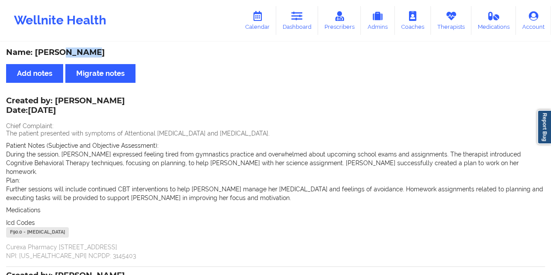
click at [69, 54] on div "Name: [PERSON_NAME]" at bounding box center [275, 52] width 539 height 10
